Goal: Information Seeking & Learning: Learn about a topic

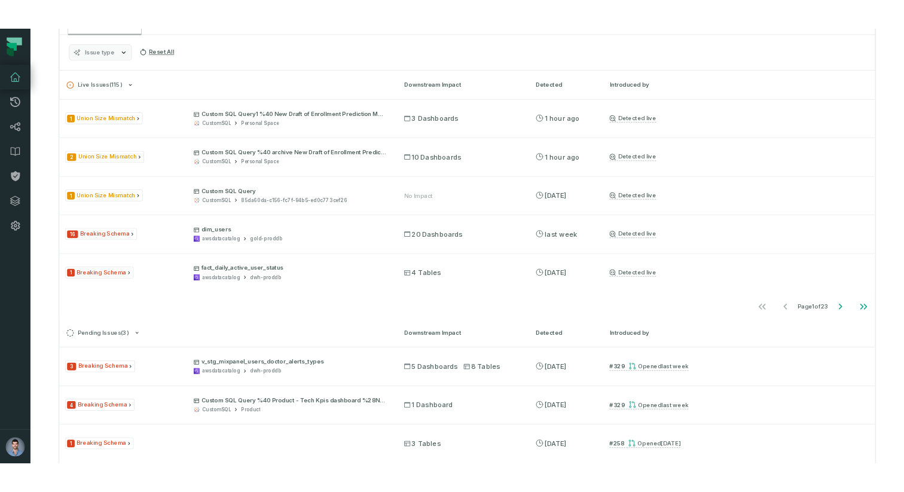
scroll to position [261, 0]
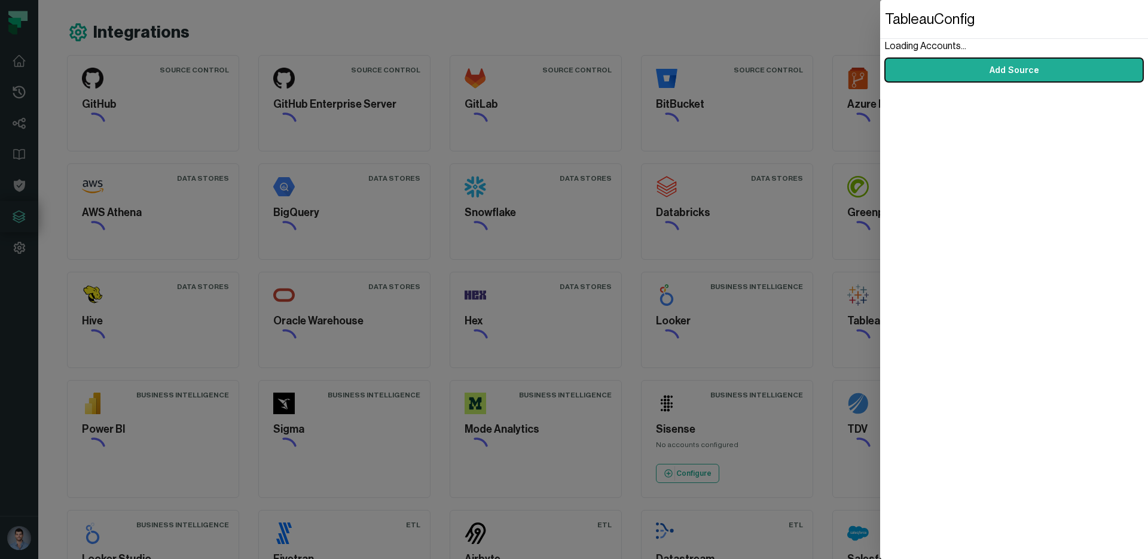
click at [880, 168] on dialog "Tableau Config Loading Accounts... Add Source" at bounding box center [1014, 279] width 268 height 559
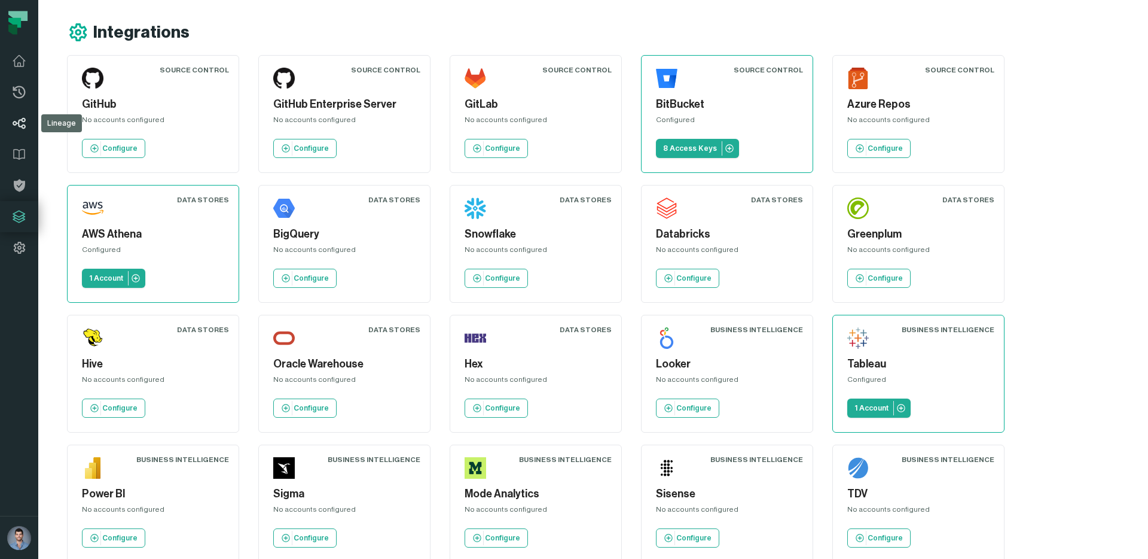
click at [32, 125] on link "Lineage" at bounding box center [19, 123] width 38 height 31
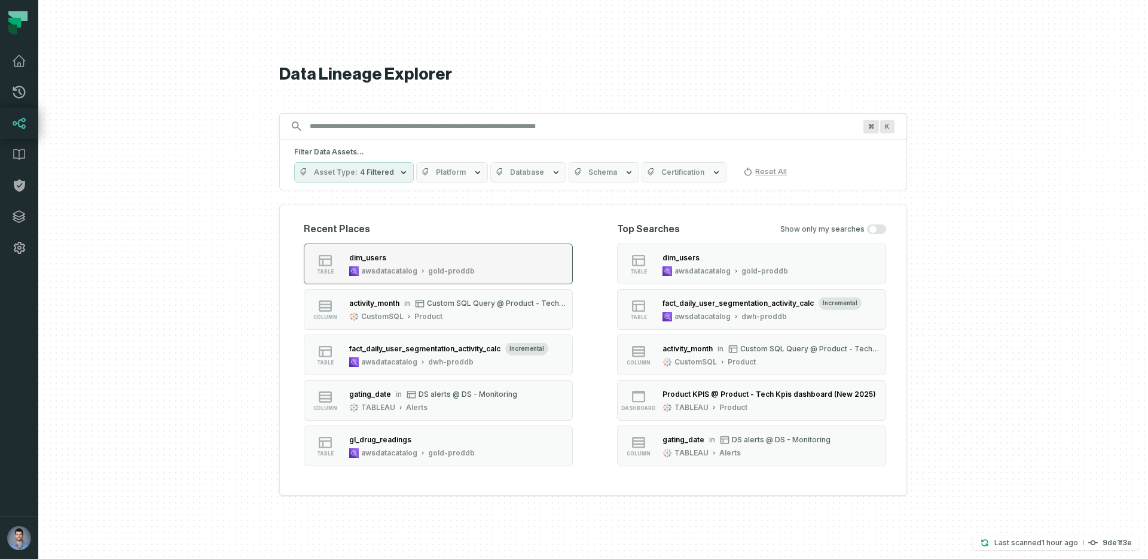
click at [417, 259] on div "dim_users" at bounding box center [412, 258] width 126 height 12
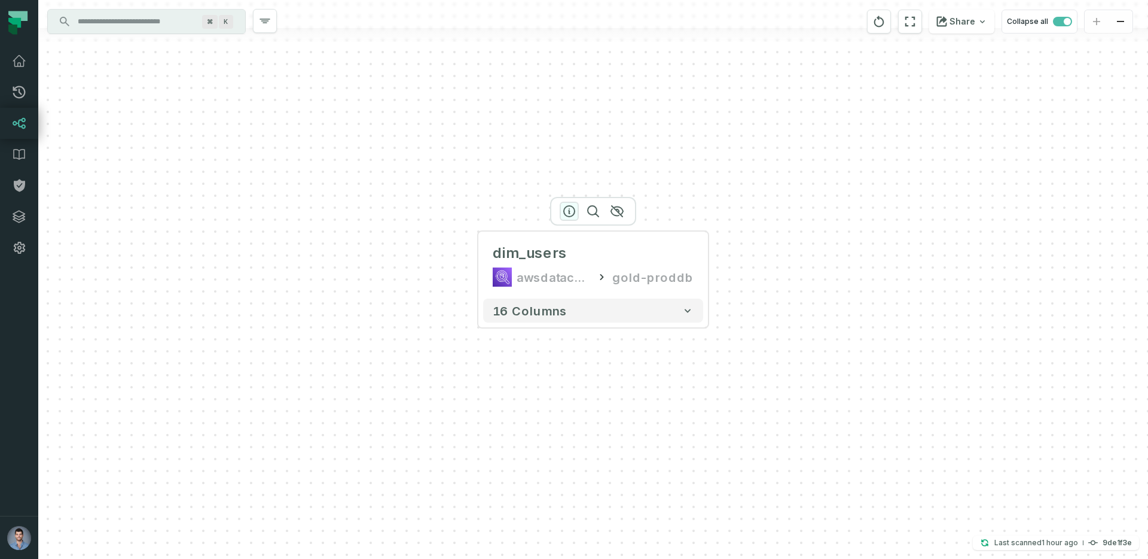
click at [567, 215] on icon "button" at bounding box center [569, 211] width 14 height 14
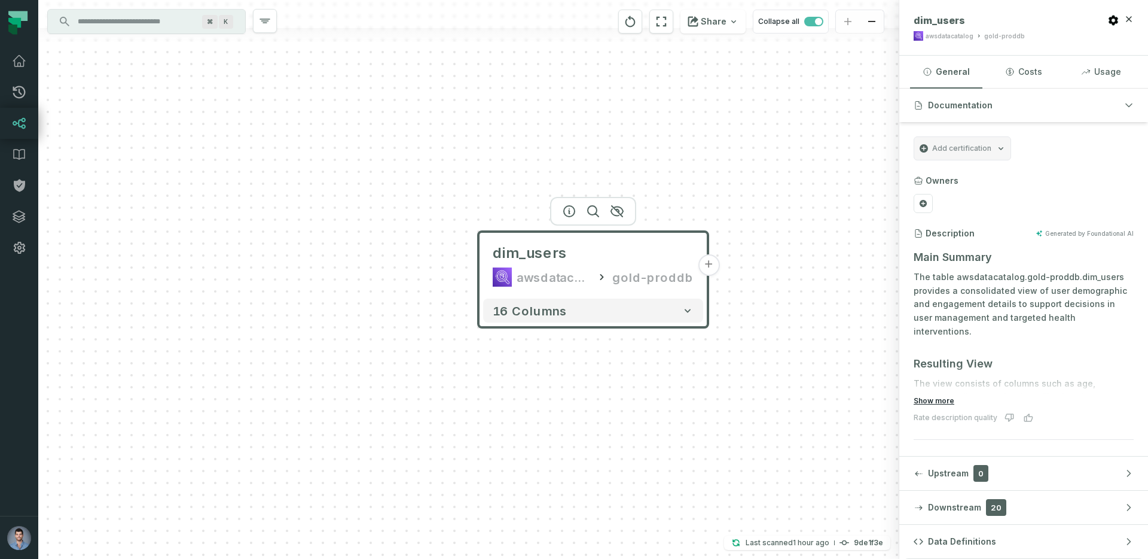
click at [935, 399] on button "Show more" at bounding box center [934, 401] width 41 height 10
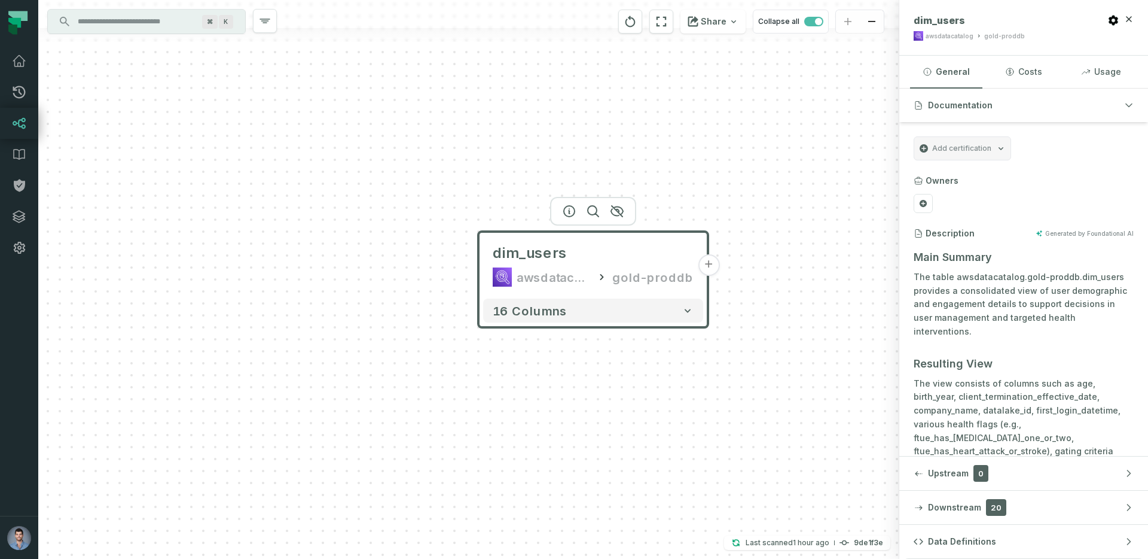
click at [487, 181] on div "dim_users awsdatacatalog gold-proddb + 16 columns" at bounding box center [468, 279] width 861 height 559
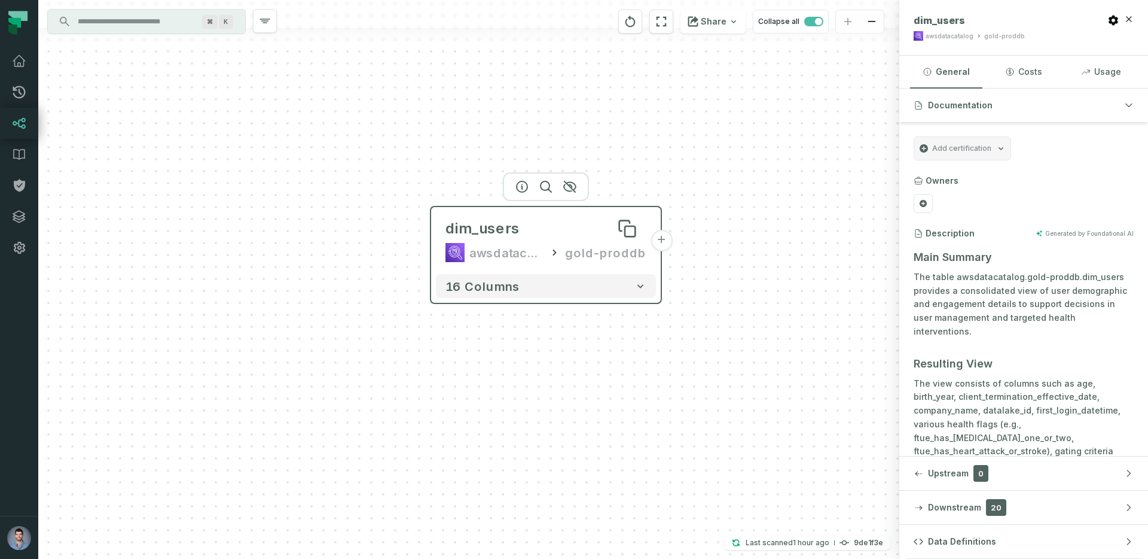
drag, startPoint x: 559, startPoint y: 257, endPoint x: 553, endPoint y: 234, distance: 23.5
click at [520, 234] on div "dim_users" at bounding box center [482, 228] width 74 height 19
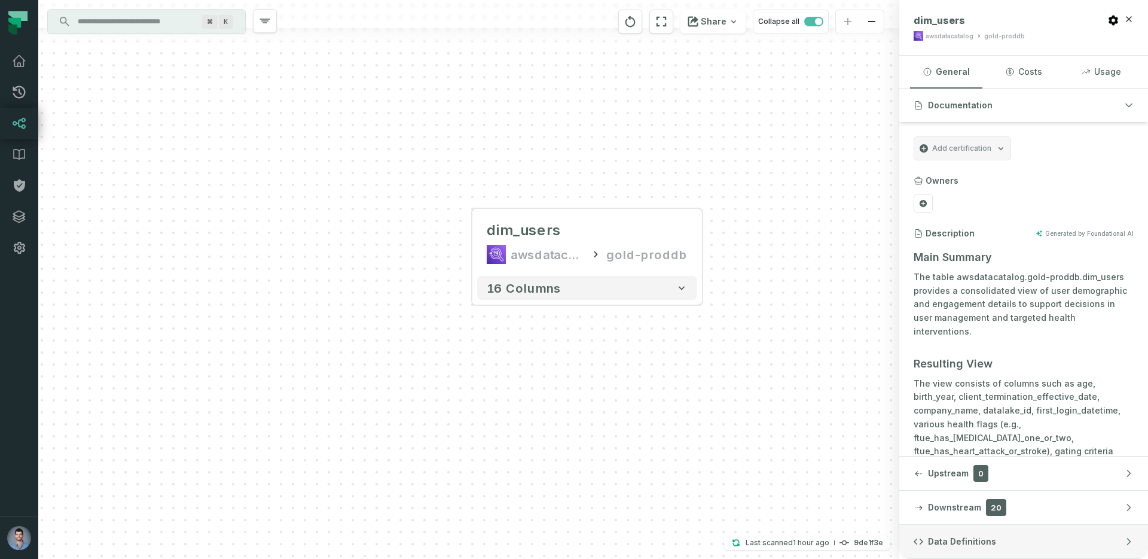
click at [943, 545] on span "Data Definitions" at bounding box center [962, 541] width 68 height 12
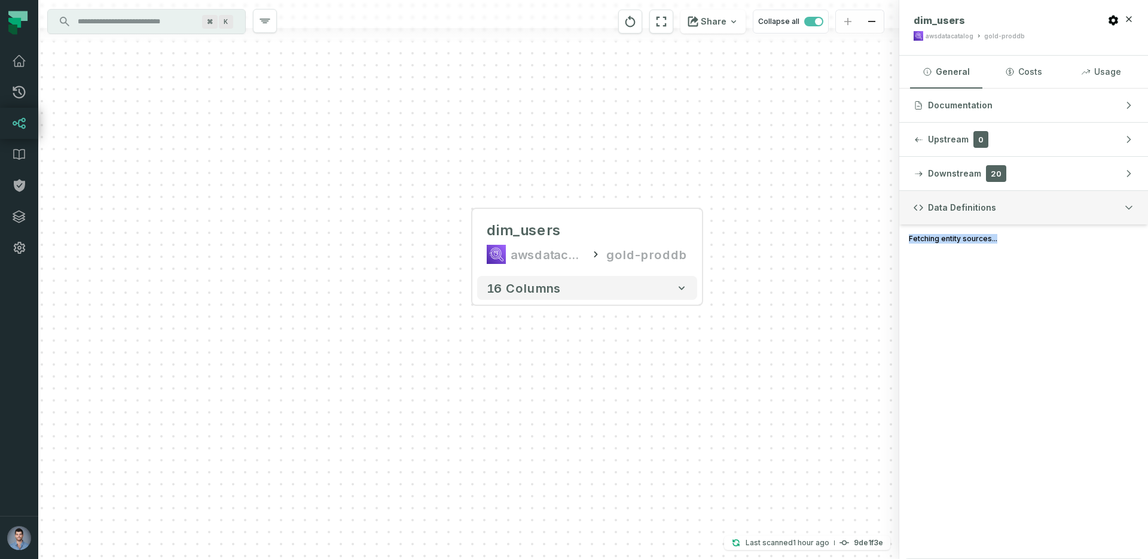
click at [943, 545] on div "Data Definitions Fetching entity sources..." at bounding box center [1023, 375] width 249 height 368
click at [963, 248] on div "No sources found for this entity." at bounding box center [1023, 240] width 249 height 33
click at [948, 246] on div "No sources found for this entity." at bounding box center [1023, 240] width 249 height 33
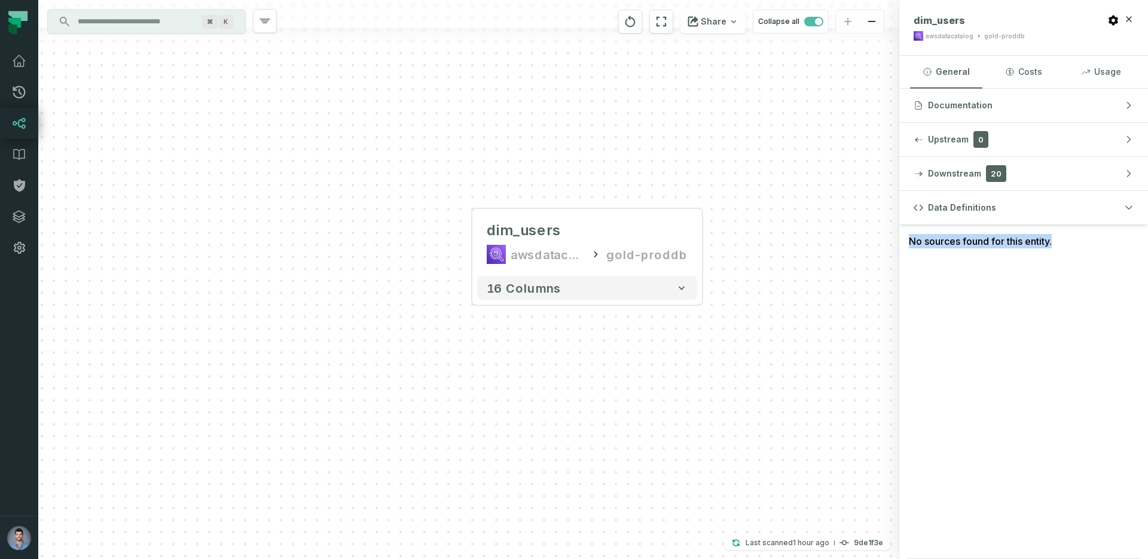
click at [974, 242] on div "No sources found for this entity." at bounding box center [1023, 240] width 249 height 33
click at [962, 211] on span "Data Definitions" at bounding box center [962, 208] width 68 height 12
click at [954, 224] on button "Data Definitions" at bounding box center [1023, 207] width 249 height 33
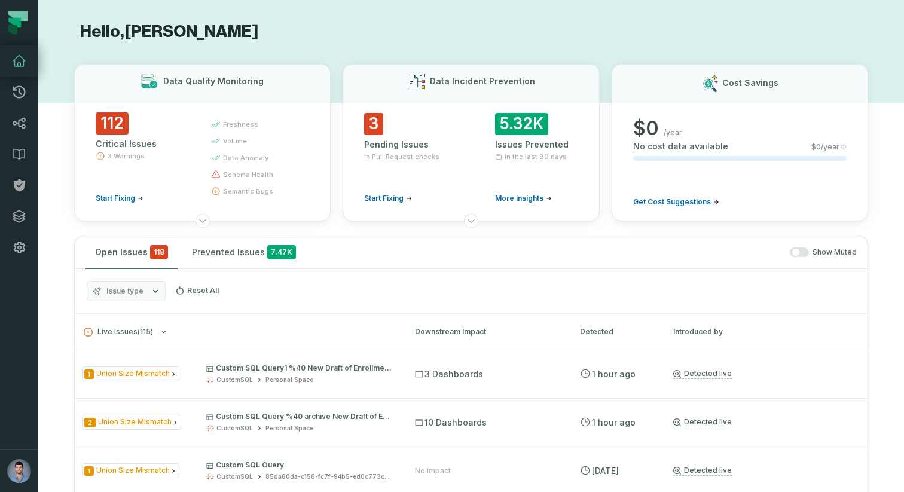
scroll to position [261, 0]
